Goal: Navigation & Orientation: Go to known website

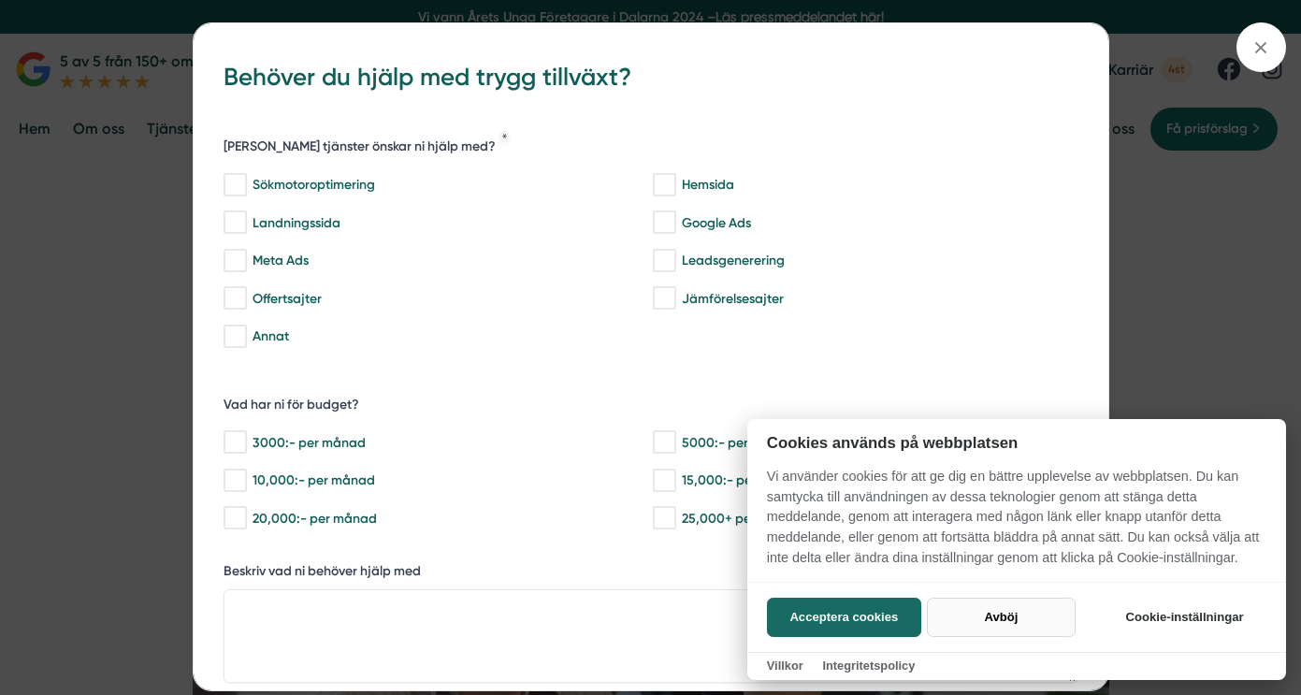
click at [994, 618] on button "Avböj" at bounding box center [1001, 617] width 149 height 39
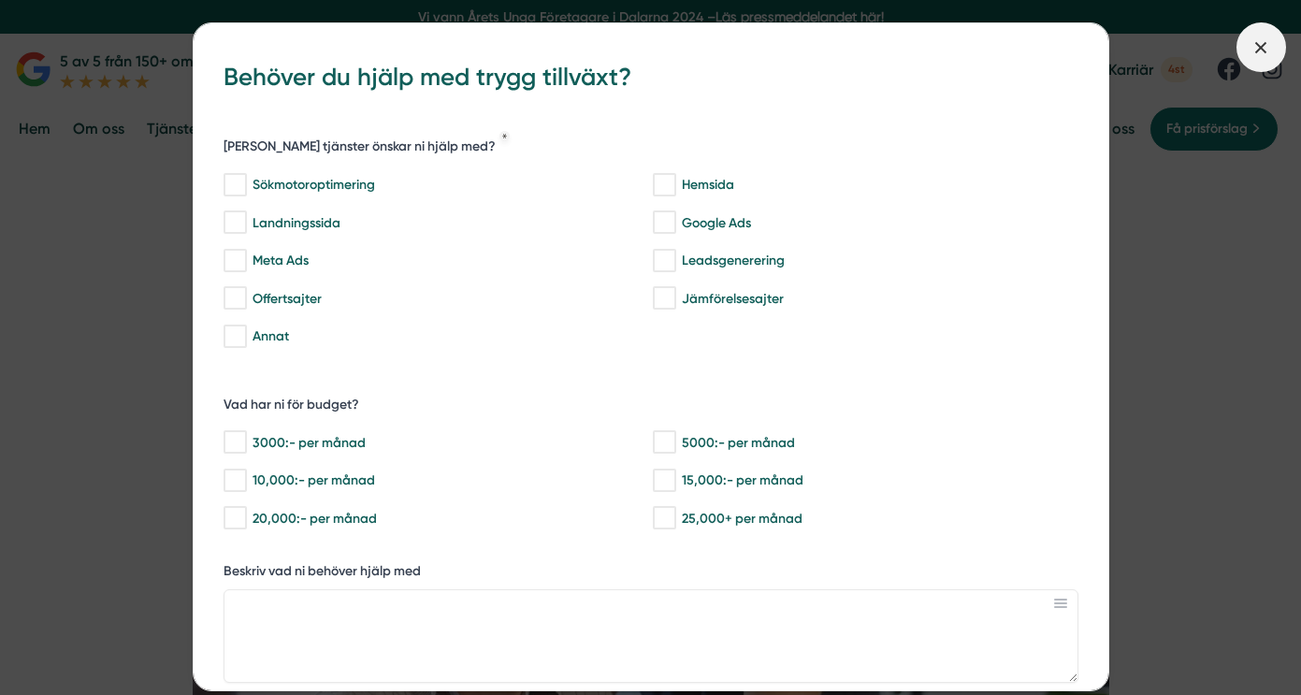
click at [1252, 50] on icon at bounding box center [1260, 47] width 21 height 21
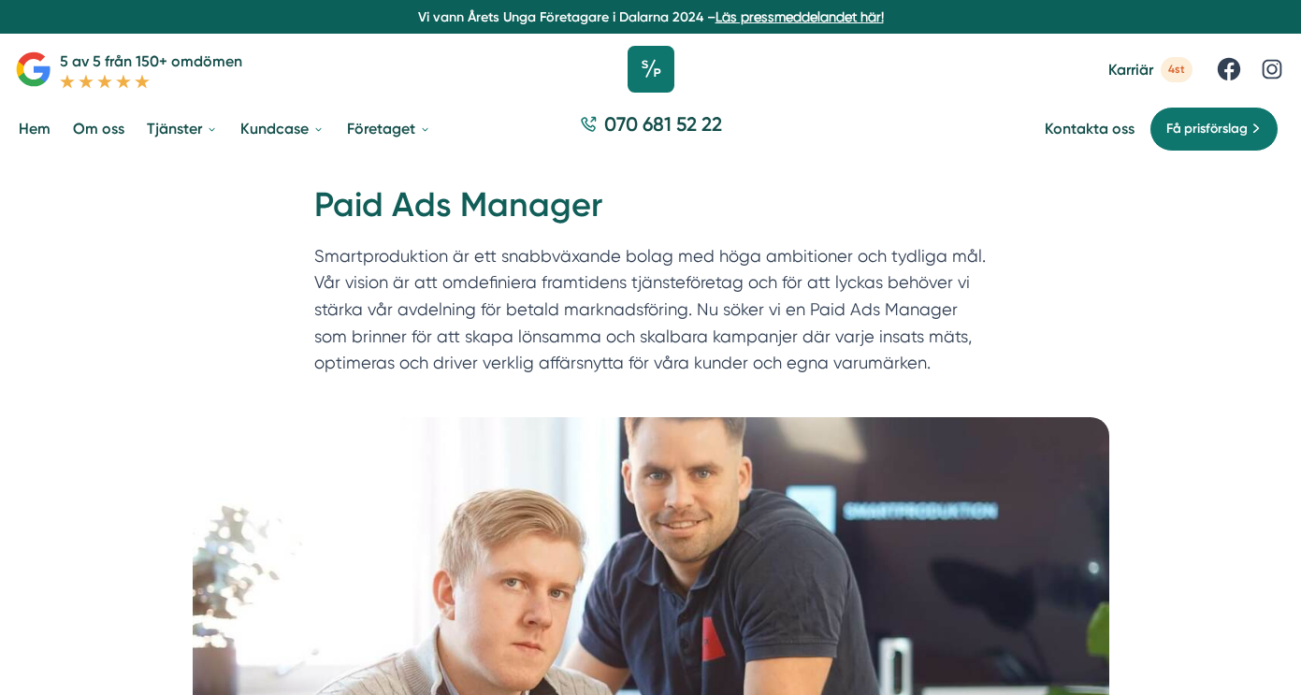
click at [643, 79] on icon at bounding box center [651, 69] width 47 height 47
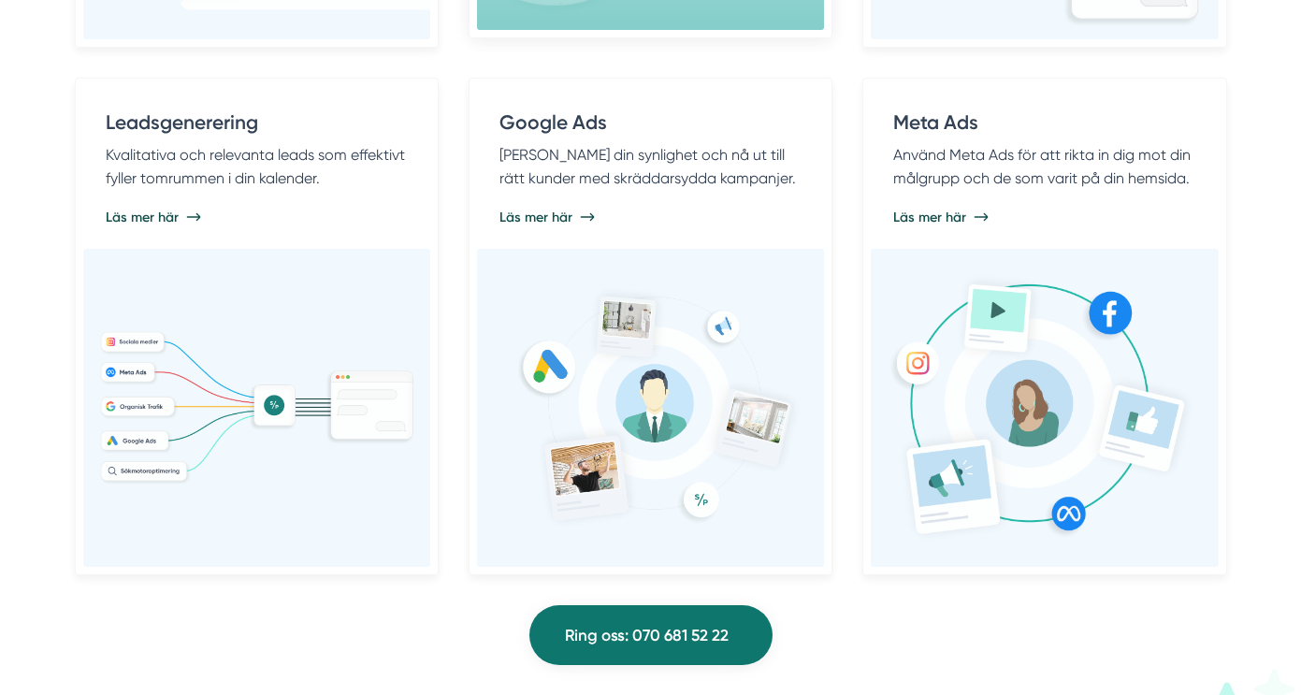
scroll to position [1571, 0]
